Goal: Information Seeking & Learning: Check status

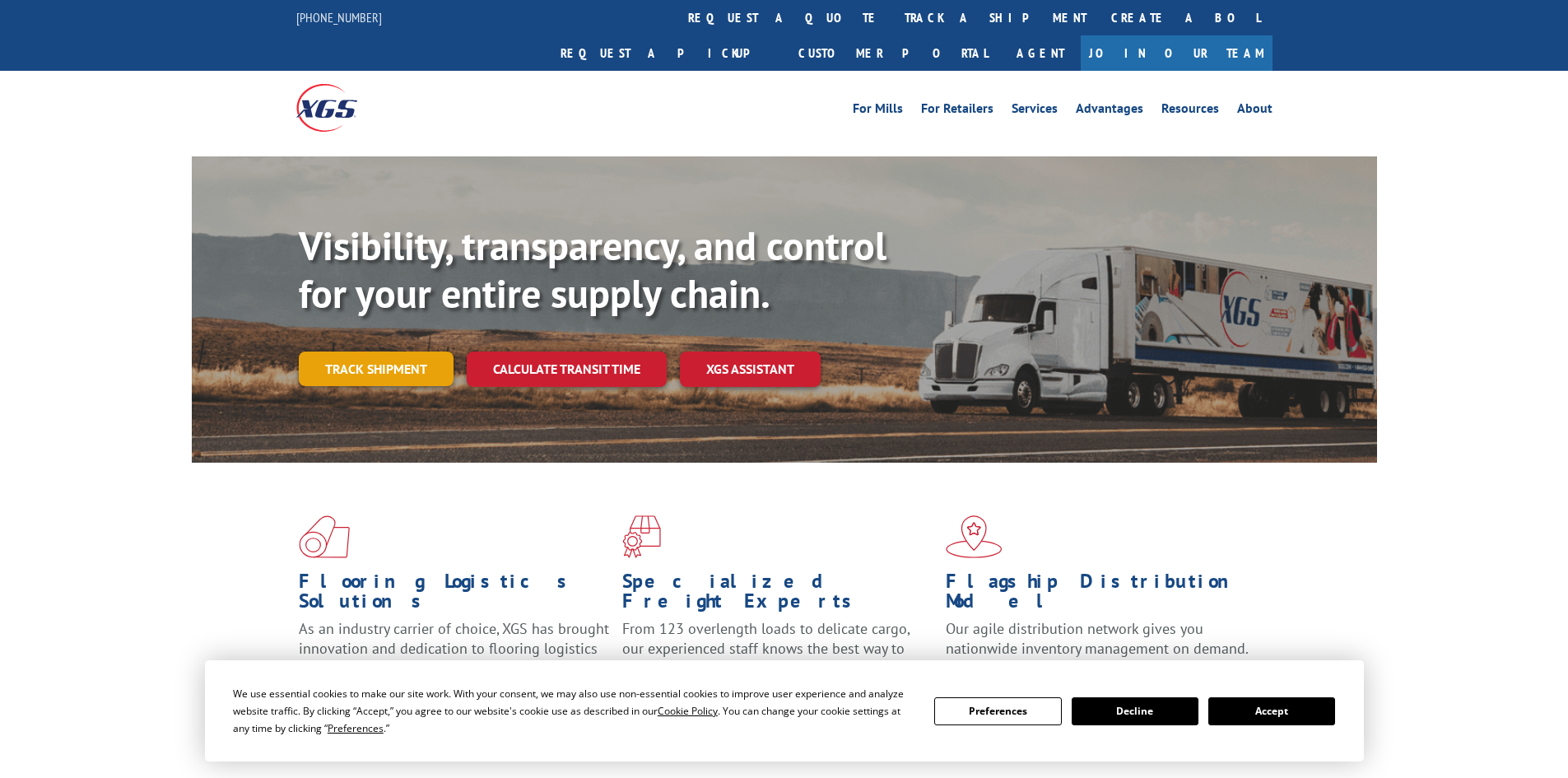
click at [384, 351] on link "Track shipment" at bounding box center [377, 368] width 155 height 34
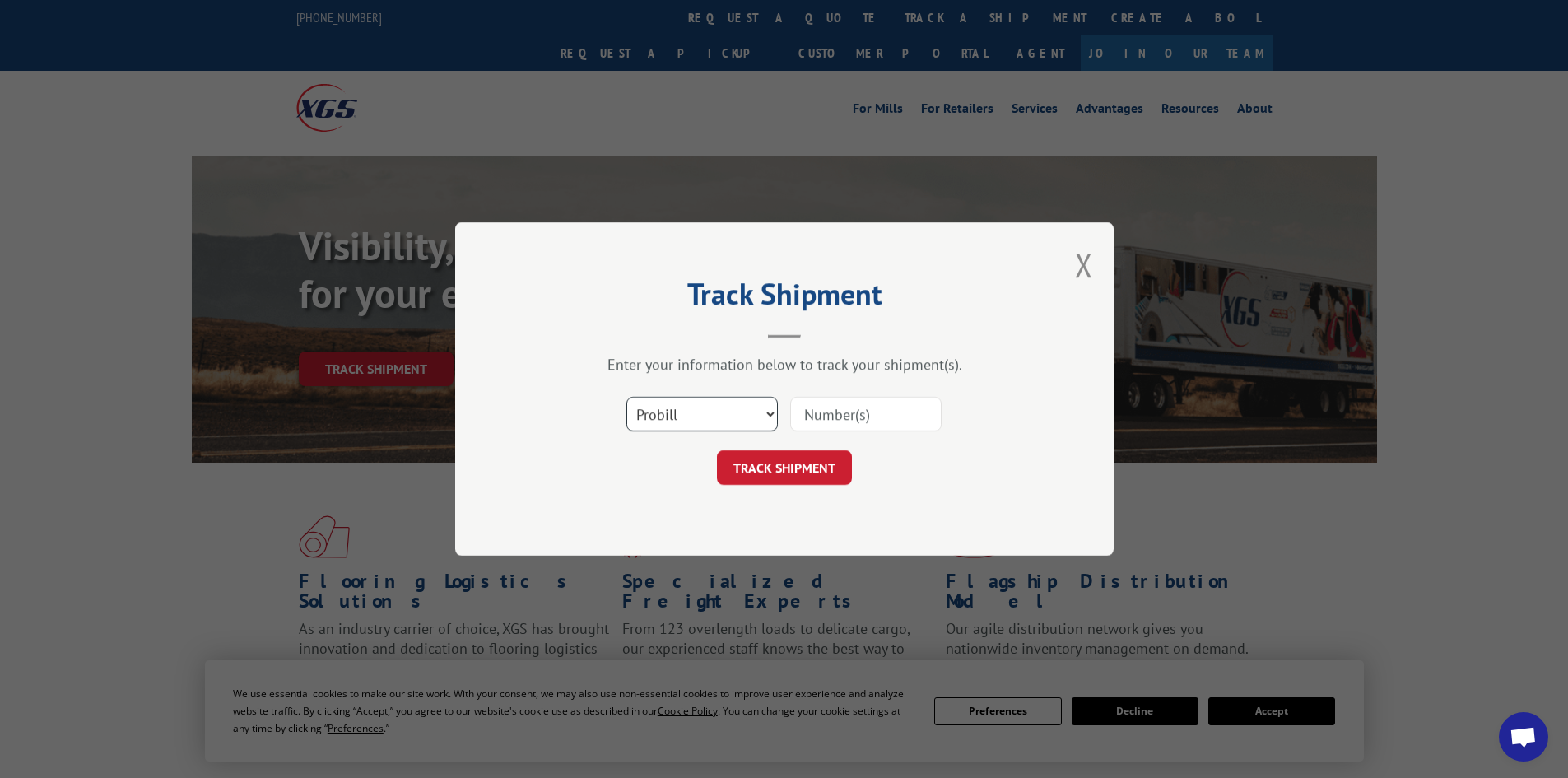
click at [643, 415] on select "Select category... Probill BOL PO" at bounding box center [702, 414] width 152 height 34
select select "bol"
click at [627, 397] on select "Select category... Probill BOL PO" at bounding box center [702, 414] width 152 height 34
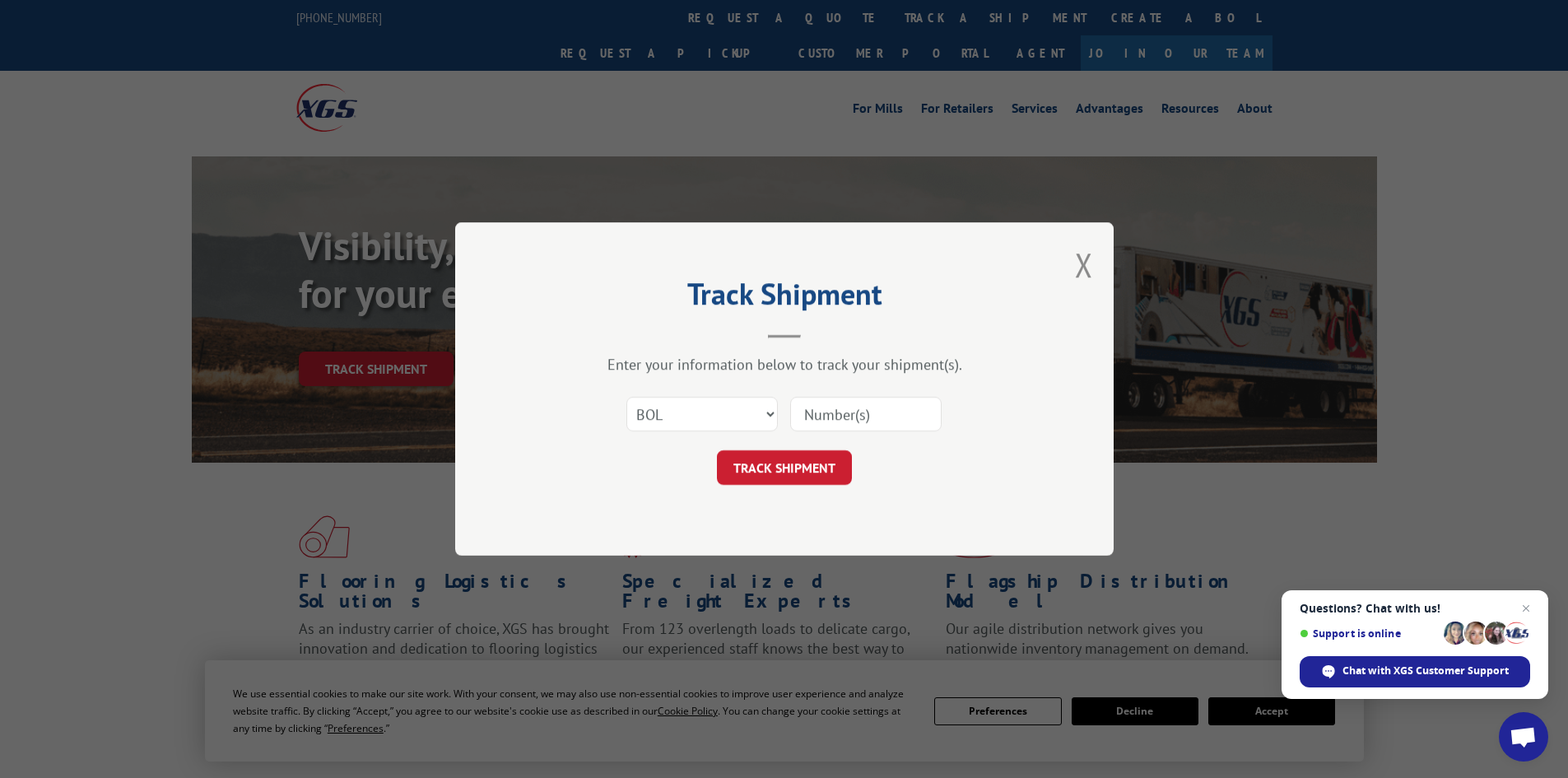
click at [842, 403] on input at bounding box center [866, 414] width 152 height 34
paste input "5142805"
type input "5142805"
click at [821, 463] on button "TRACK SHIPMENT" at bounding box center [784, 467] width 135 height 34
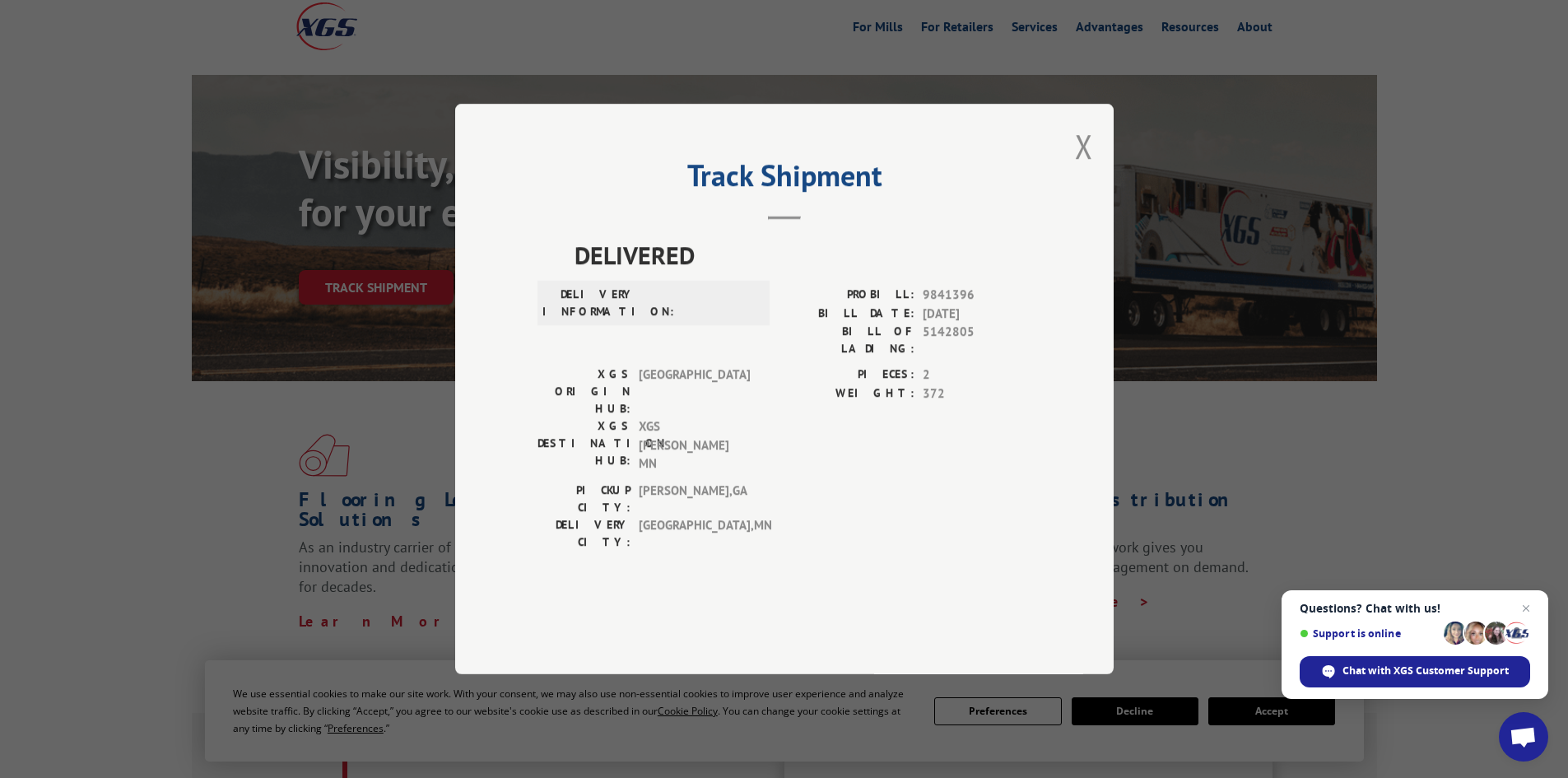
scroll to position [82, 0]
click at [1093, 168] on button "Close modal" at bounding box center [1084, 146] width 19 height 44
